Goal: Information Seeking & Learning: Learn about a topic

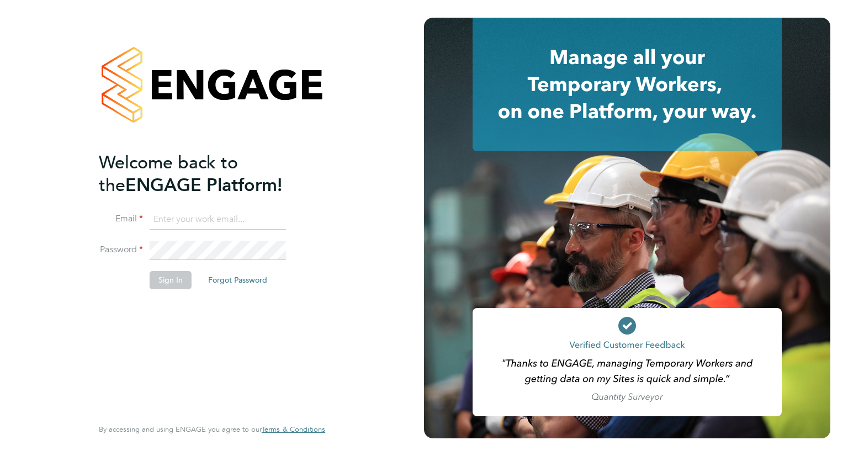
click at [177, 221] on input at bounding box center [218, 220] width 136 height 20
type input "odhran.mccarthy@buildrec.com"
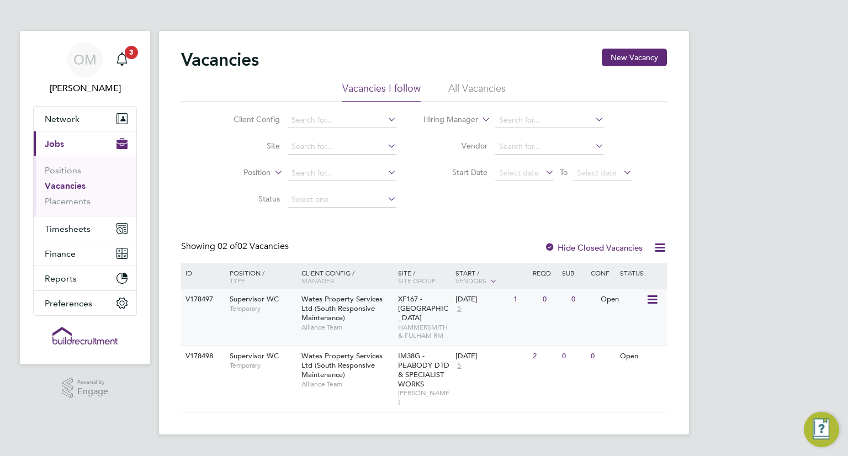
click at [331, 317] on span "Wates Property Services Ltd (South Responsive Maintenance)" at bounding box center [341, 308] width 81 height 28
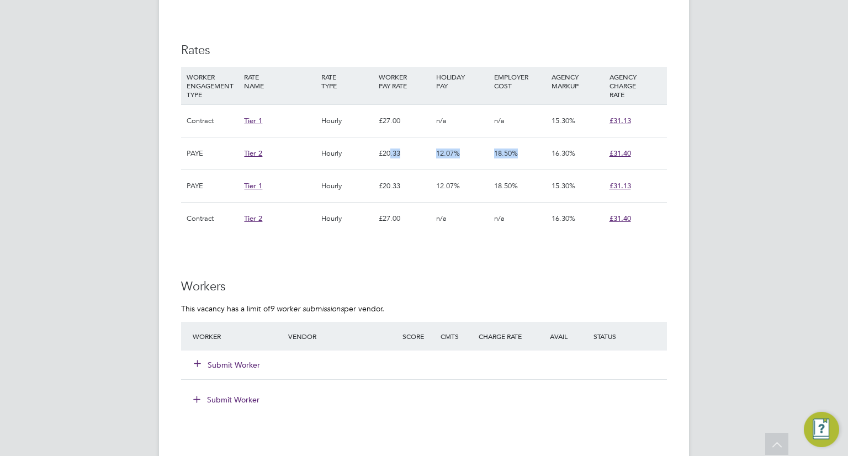
drag, startPoint x: 389, startPoint y: 153, endPoint x: 553, endPoint y: 153, distance: 164.5
click at [553, 153] on div "PAYE Tier 2 Hourly £20.33 12.07% 18.50% 16.30% £31.40" at bounding box center [424, 153] width 486 height 33
click at [719, 252] on div "OM Odran McCarthy Notifications 3 Applications: Network Team Members Businesses…" at bounding box center [424, 76] width 848 height 1588
drag, startPoint x: 560, startPoint y: 150, endPoint x: 585, endPoint y: 152, distance: 24.9
click at [585, 152] on div "16.30%" at bounding box center [577, 153] width 57 height 32
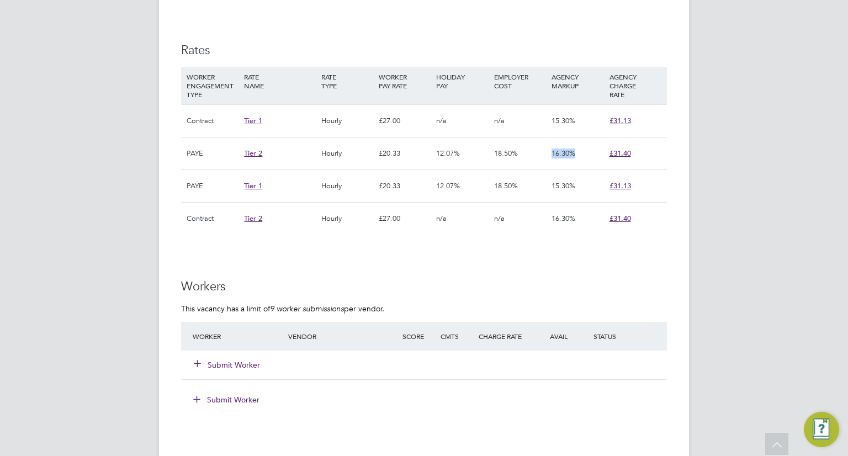
click at [585, 152] on div "16.30%" at bounding box center [577, 153] width 57 height 32
drag, startPoint x: 185, startPoint y: 152, endPoint x: 221, endPoint y: 153, distance: 36.5
click at [221, 153] on div "PAYE" at bounding box center [212, 153] width 57 height 32
drag, startPoint x: 395, startPoint y: 119, endPoint x: 416, endPoint y: 120, distance: 21.0
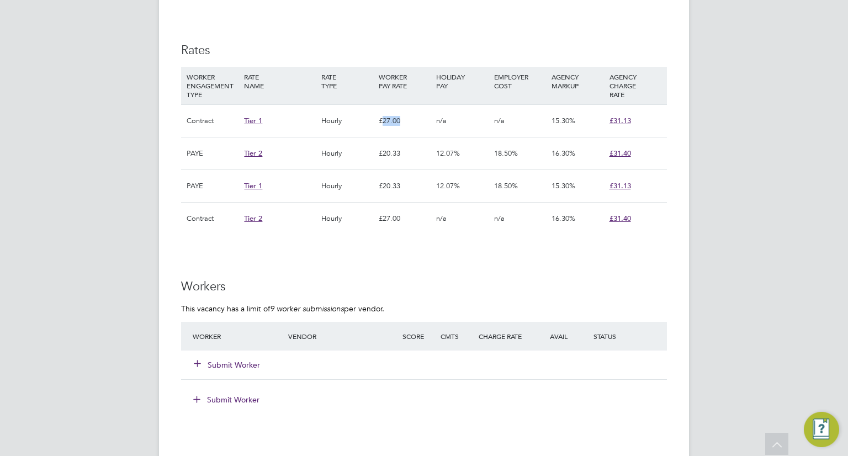
click at [416, 120] on div "£27.00" at bounding box center [404, 121] width 57 height 32
drag, startPoint x: 381, startPoint y: 182, endPoint x: 403, endPoint y: 187, distance: 22.6
click at [403, 187] on div "£20.33" at bounding box center [404, 186] width 57 height 32
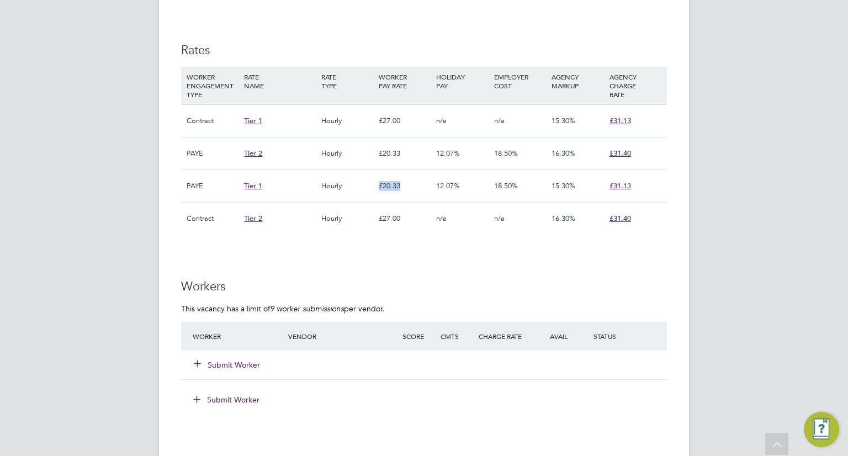
drag, startPoint x: 400, startPoint y: 186, endPoint x: 370, endPoint y: 187, distance: 29.3
click at [370, 187] on div "PAYE Tier 1 Hourly £20.33 12.07% 18.50% 15.30% £31.13" at bounding box center [424, 186] width 486 height 33
click at [375, 186] on div "Hourly" at bounding box center [347, 186] width 57 height 32
click at [378, 184] on div "£20.33" at bounding box center [404, 186] width 57 height 32
drag, startPoint x: 379, startPoint y: 183, endPoint x: 406, endPoint y: 184, distance: 27.1
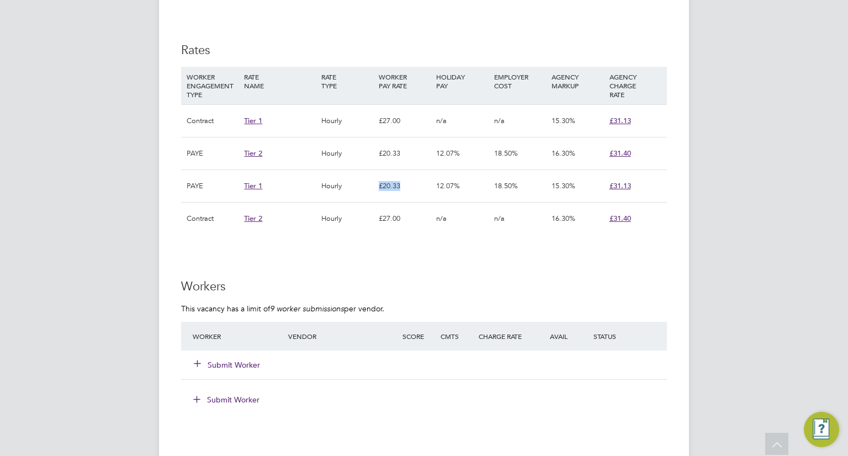
click at [406, 184] on div "£20.33" at bounding box center [404, 186] width 57 height 32
drag, startPoint x: 399, startPoint y: 184, endPoint x: 380, endPoint y: 184, distance: 19.3
click at [380, 184] on div "£20.33" at bounding box center [404, 186] width 57 height 32
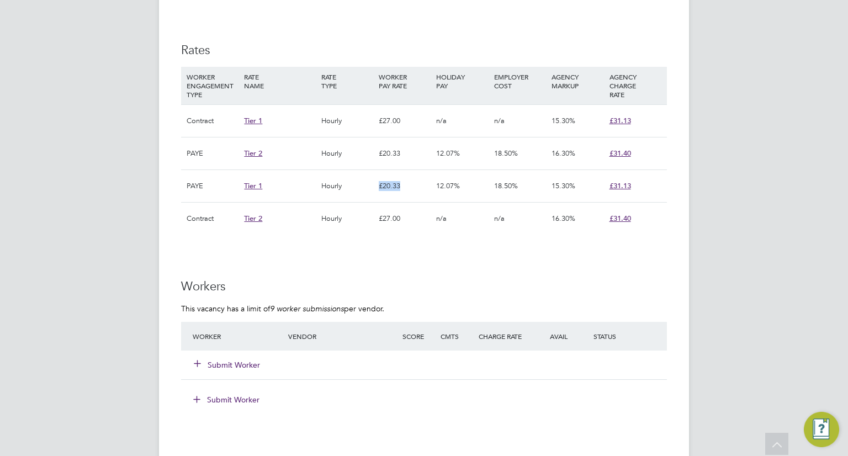
drag, startPoint x: 380, startPoint y: 184, endPoint x: 409, endPoint y: 184, distance: 28.7
click at [409, 184] on div "£20.33" at bounding box center [404, 186] width 57 height 32
drag, startPoint x: 439, startPoint y: 184, endPoint x: 456, endPoint y: 184, distance: 16.6
click at [456, 184] on span "12.07%" at bounding box center [448, 185] width 24 height 9
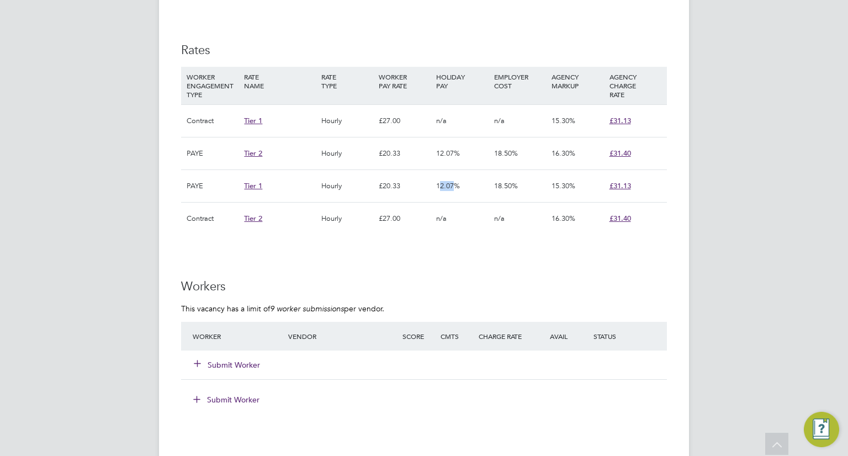
click at [456, 184] on span "12.07%" at bounding box center [448, 185] width 24 height 9
drag, startPoint x: 494, startPoint y: 183, endPoint x: 517, endPoint y: 184, distance: 22.7
click at [517, 184] on span "18.50%" at bounding box center [506, 185] width 24 height 9
drag, startPoint x: 500, startPoint y: 182, endPoint x: 532, endPoint y: 182, distance: 32.0
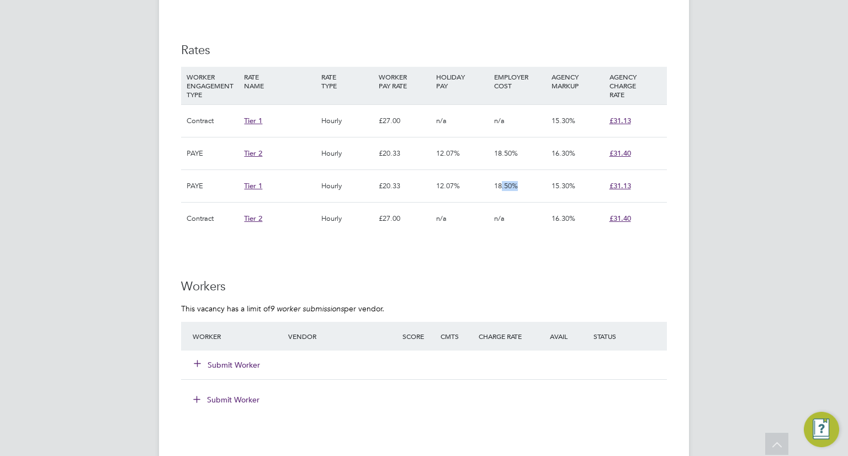
click at [532, 182] on div "18.50%" at bounding box center [519, 186] width 57 height 32
click at [550, 183] on div "15.30%" at bounding box center [577, 186] width 57 height 32
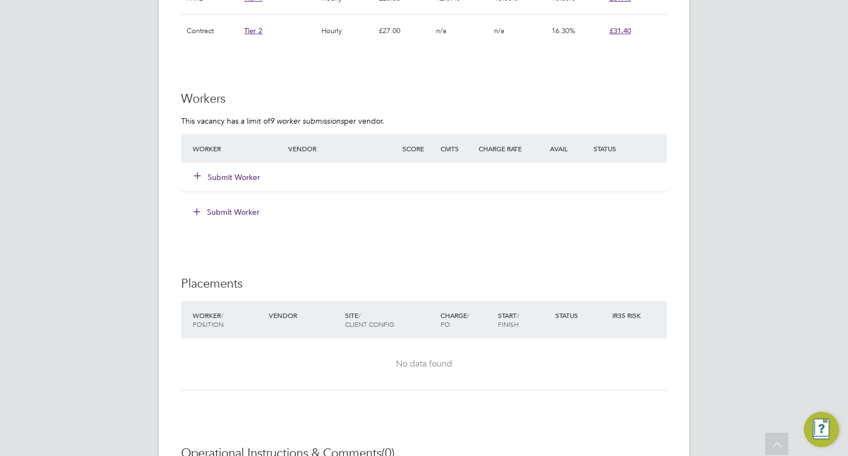
scroll to position [939, 0]
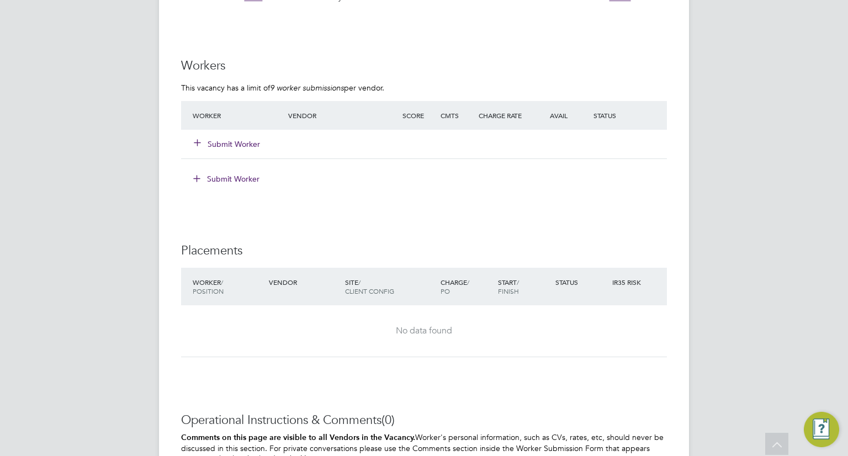
click at [288, 321] on div "No data found" at bounding box center [424, 330] width 464 height 51
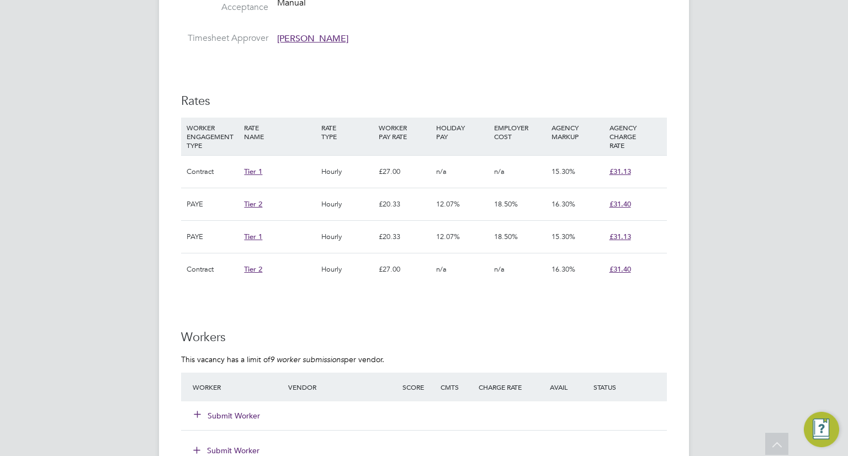
scroll to position [664, 0]
